Goal: Find specific page/section: Find specific page/section

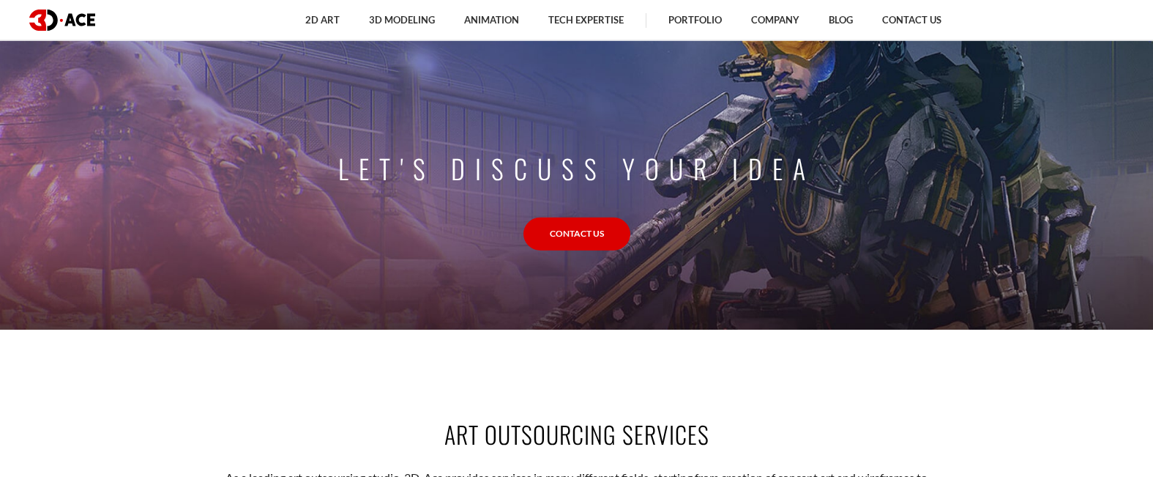
scroll to position [1391, 0]
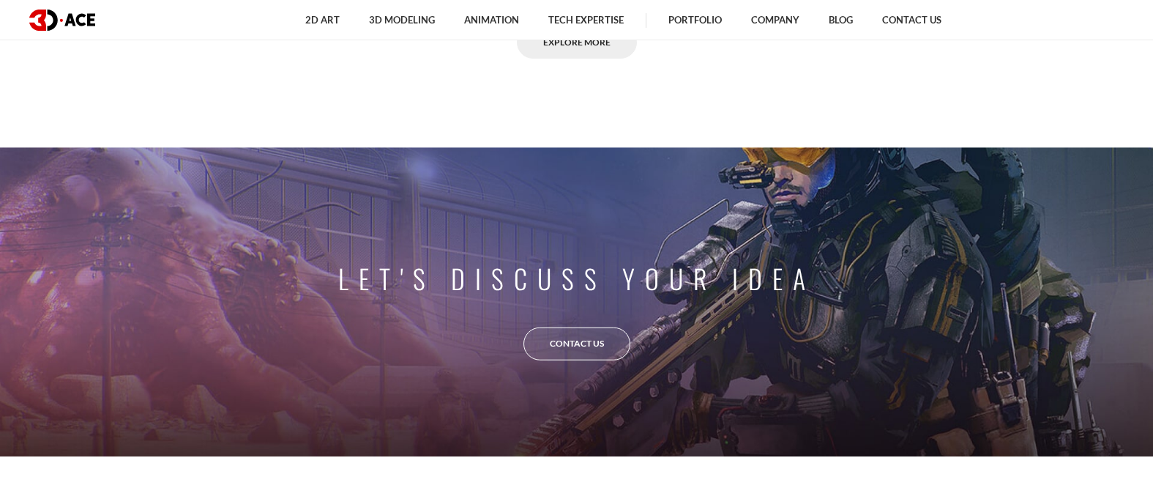
click at [553, 343] on link "Contact Us" at bounding box center [577, 343] width 107 height 33
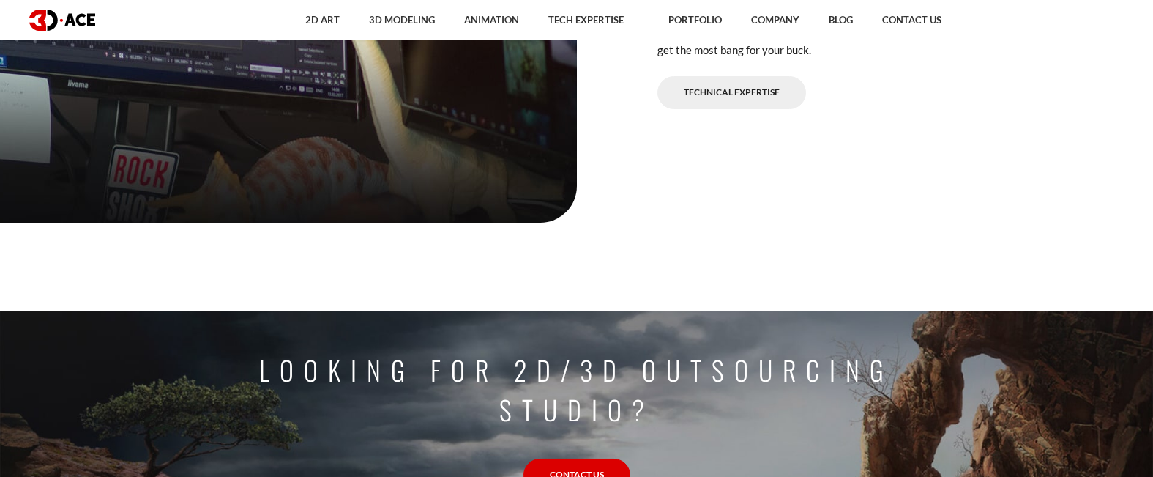
scroll to position [3609, 0]
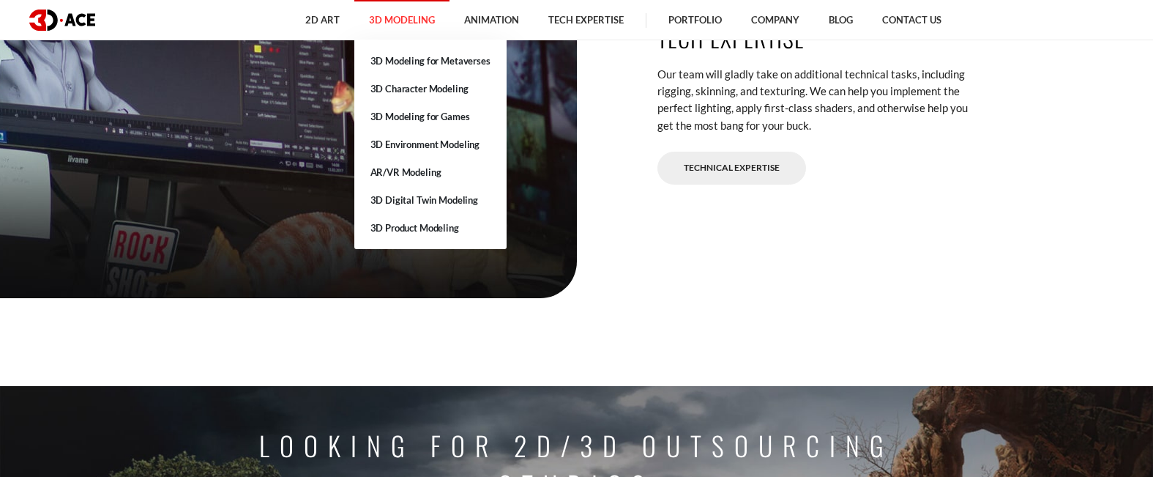
click at [403, 20] on link "3D Modeling" at bounding box center [401, 20] width 95 height 40
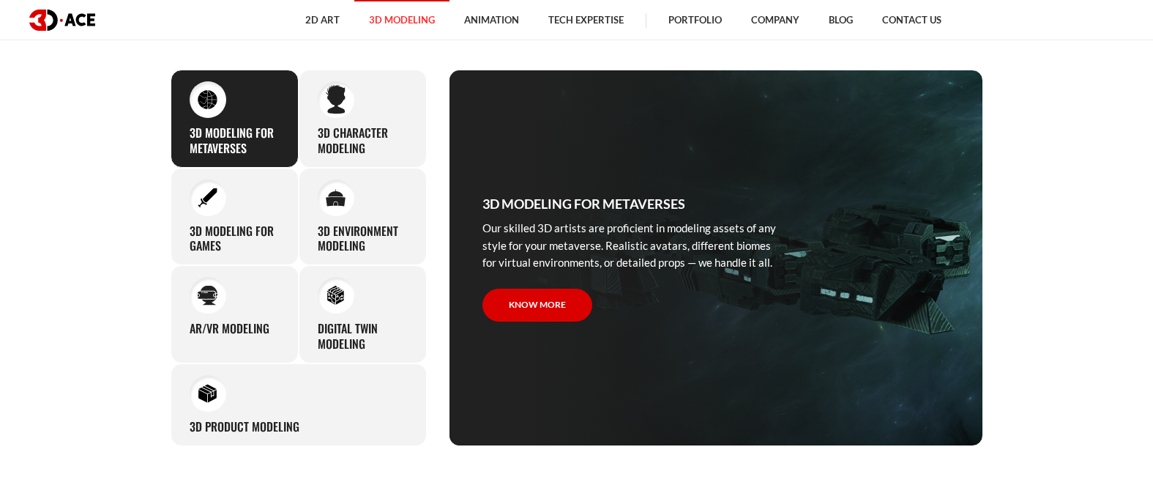
scroll to position [659, 0]
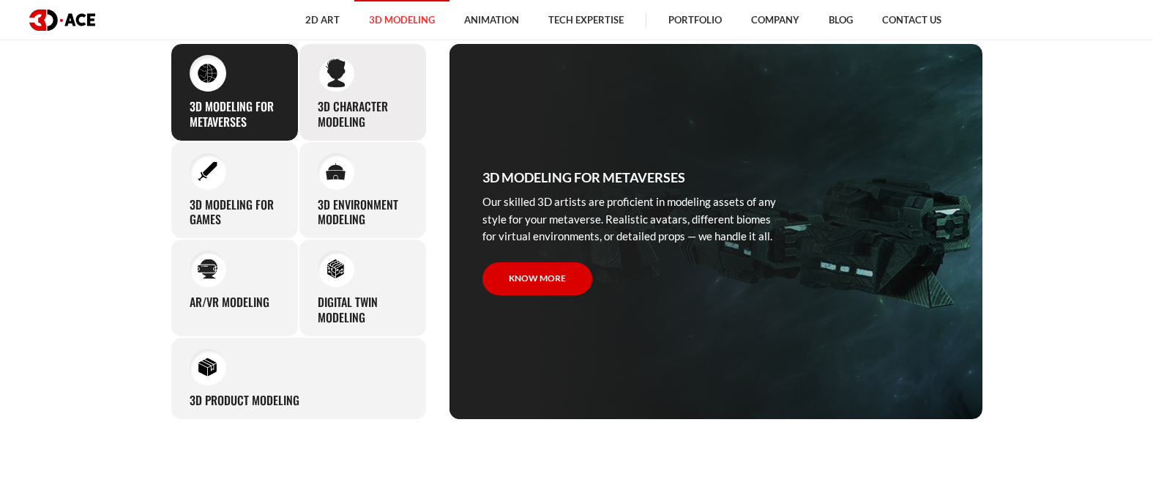
click at [361, 116] on h3 "3D character modeling" at bounding box center [363, 114] width 90 height 31
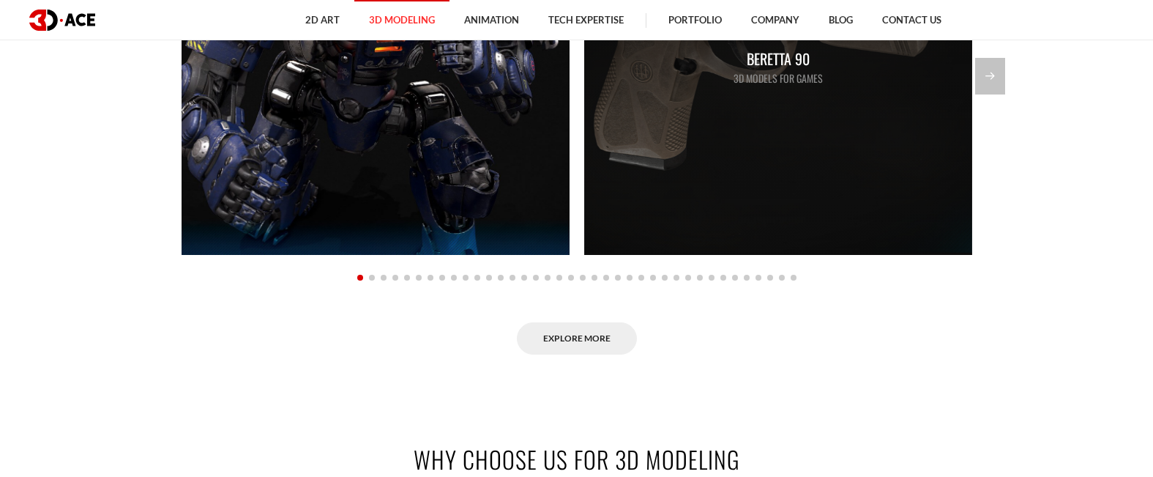
scroll to position [1831, 0]
